Goal: Check status: Check status

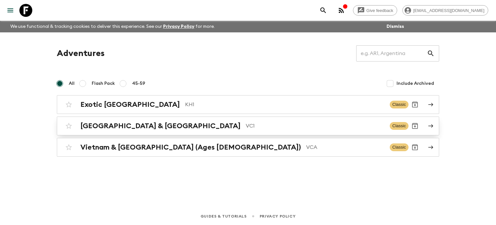
click at [156, 125] on div "Vietnam & Cambodia VC1" at bounding box center [232, 126] width 304 height 8
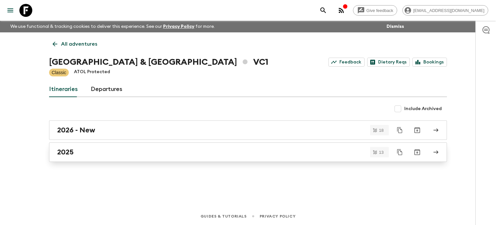
click at [127, 154] on div "2025" at bounding box center [242, 152] width 370 height 8
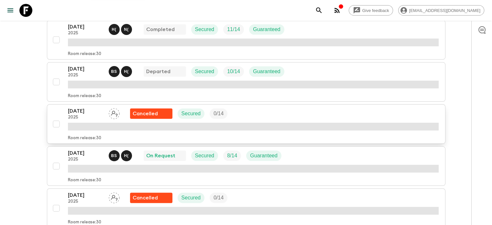
scroll to position [129, 0]
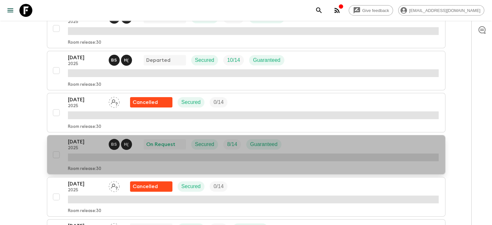
click at [80, 140] on p "[DATE]" at bounding box center [86, 142] width 36 height 8
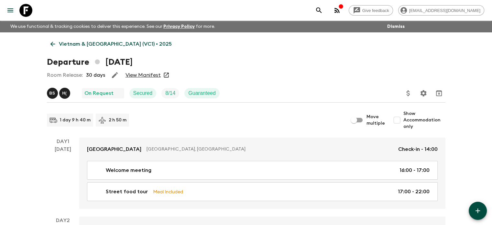
click at [148, 74] on link "View Manifest" at bounding box center [142, 75] width 35 height 6
